Goal: Task Accomplishment & Management: Manage account settings

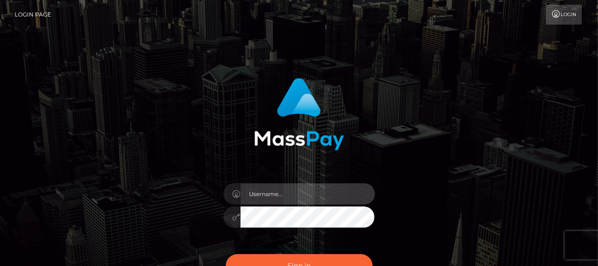
click at [273, 196] on input "text" at bounding box center [307, 194] width 134 height 21
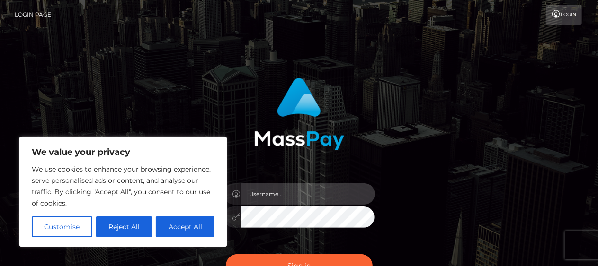
click at [282, 193] on input "text" at bounding box center [307, 194] width 134 height 21
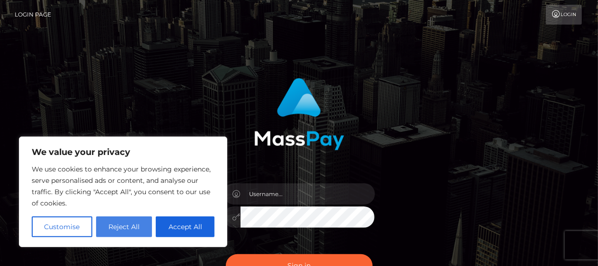
click at [123, 232] on button "Reject All" at bounding box center [124, 227] width 56 height 21
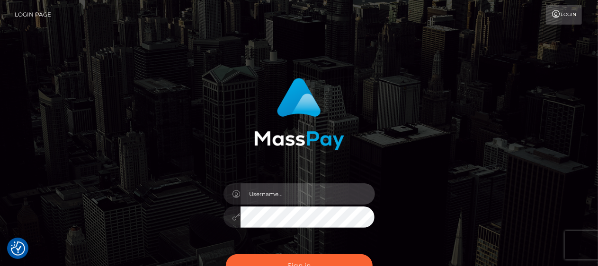
click at [283, 198] on input "text" at bounding box center [307, 194] width 134 height 21
type input "emilydance9808@hotmail.com"
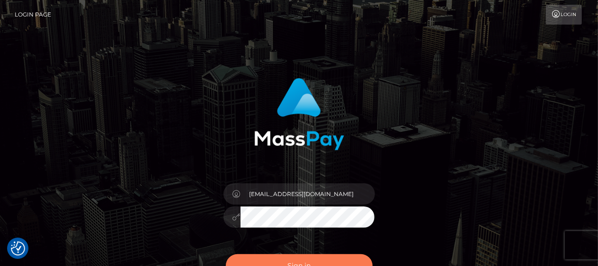
click at [282, 262] on button "Sign in" at bounding box center [299, 266] width 147 height 23
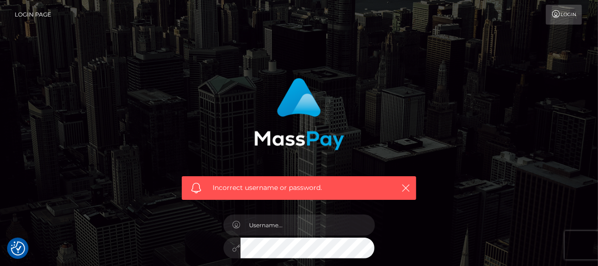
click at [563, 13] on link "Login" at bounding box center [564, 15] width 36 height 20
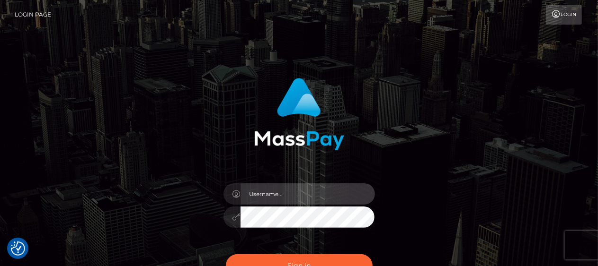
click at [285, 193] on input "text" at bounding box center [307, 194] width 134 height 21
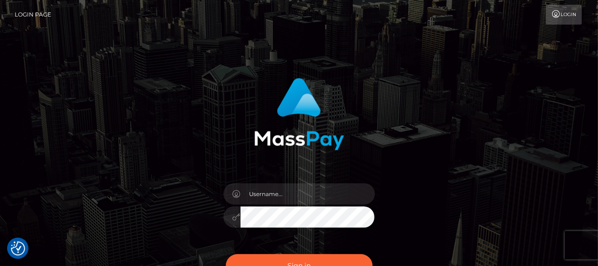
click at [397, 61] on div "Sign in" at bounding box center [299, 191] width 598 height 383
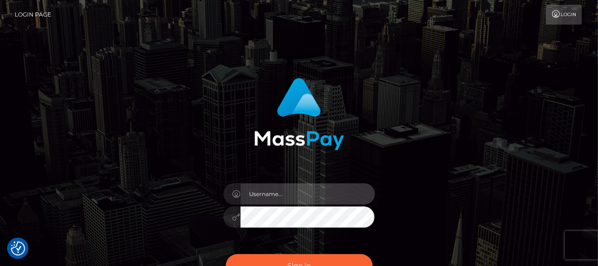
click at [318, 200] on input "text" at bounding box center [307, 194] width 134 height 21
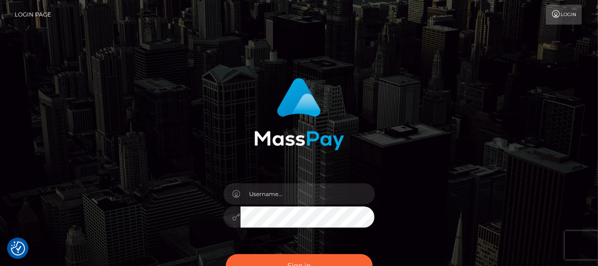
click at [231, 218] on div at bounding box center [231, 217] width 17 height 21
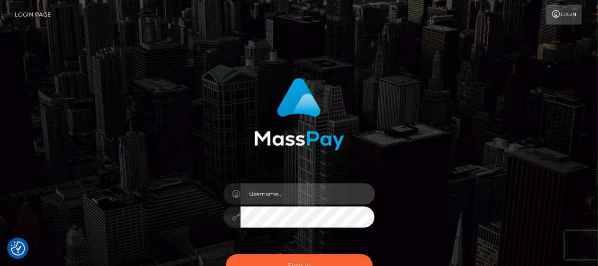
click at [240, 192] on input "text" at bounding box center [307, 194] width 134 height 21
click at [298, 196] on input "text" at bounding box center [307, 194] width 134 height 21
type input "emilydance9808@hotmail.com"
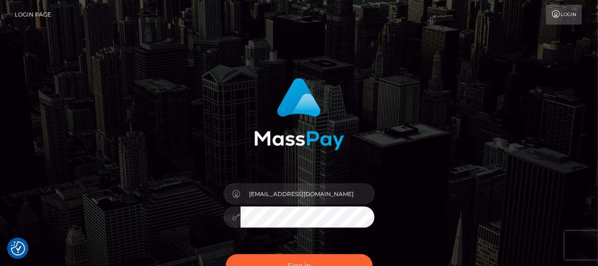
click at [229, 213] on div at bounding box center [298, 216] width 151 height 18
click at [508, 130] on div "emilydance9808@hotmail.com" at bounding box center [298, 191] width 539 height 241
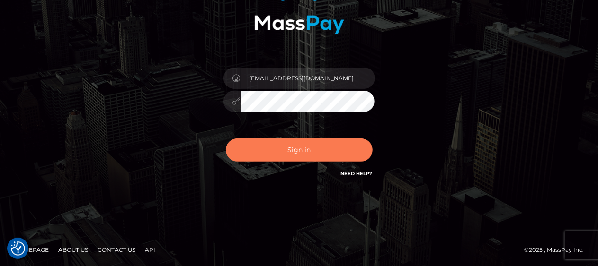
click at [311, 150] on button "Sign in" at bounding box center [299, 150] width 147 height 23
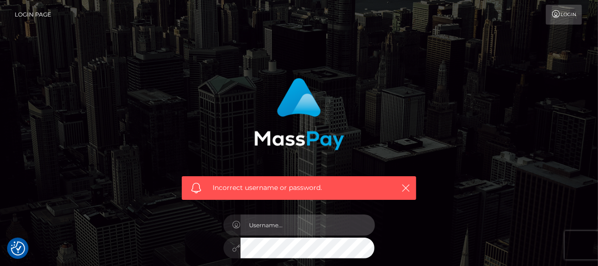
click at [264, 224] on input "text" at bounding box center [307, 225] width 134 height 21
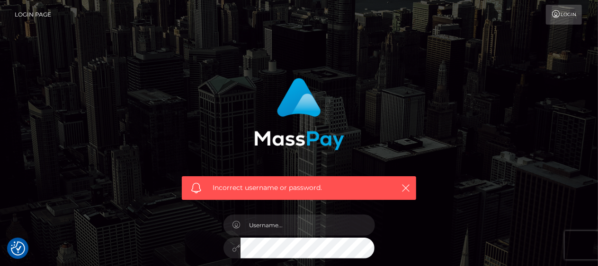
click at [194, 215] on div "Incorrect username or password." at bounding box center [299, 202] width 248 height 263
